Goal: Transaction & Acquisition: Purchase product/service

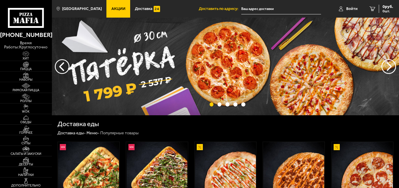
click at [112, 7] on span "Акции" at bounding box center [118, 9] width 14 height 4
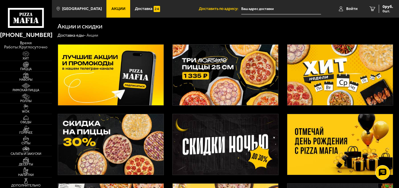
click at [347, 74] on img at bounding box center [340, 75] width 106 height 61
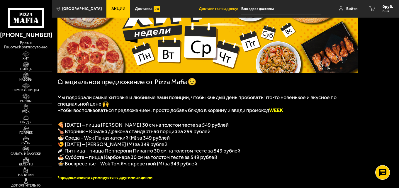
scroll to position [59, 0]
